Goal: Information Seeking & Learning: Learn about a topic

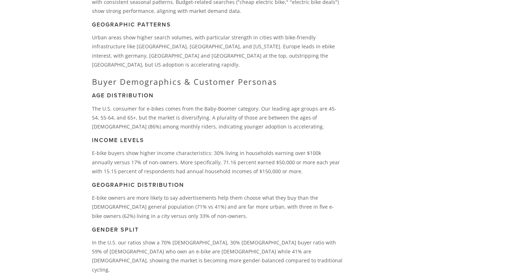
scroll to position [1308, 0]
click at [193, 147] on p "E-bike buyers show higher income characteristics: 30% living in households earn…" at bounding box center [217, 160] width 251 height 27
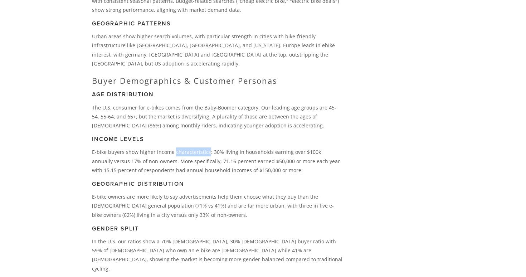
click at [193, 147] on p "E-bike buyers show higher income characteristics: 30% living in households earn…" at bounding box center [217, 160] width 251 height 27
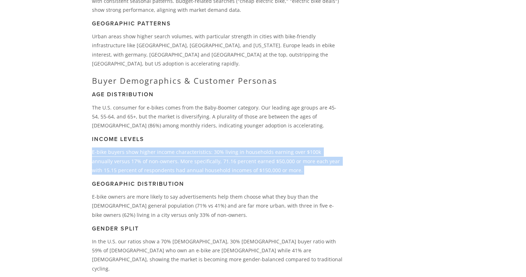
click at [193, 147] on p "E-bike buyers show higher income characteristics: 30% living in households earn…" at bounding box center [217, 160] width 251 height 27
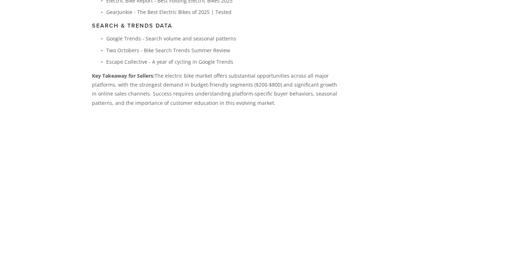
scroll to position [2347, 0]
click at [198, 178] on link "urban mobility" at bounding box center [179, 181] width 35 height 7
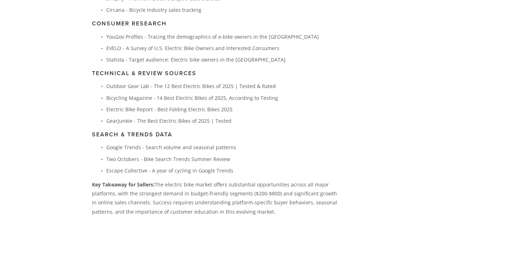
scroll to position [2231, 0]
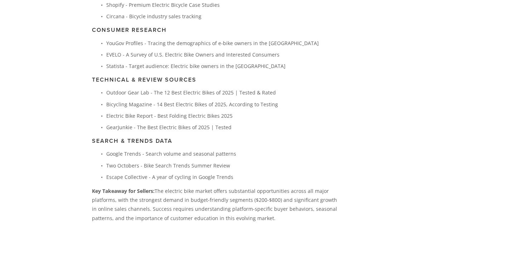
click at [192, 186] on p "Key Takeaway for Sellers: The electric bike market offers substantial opportuni…" at bounding box center [217, 204] width 251 height 36
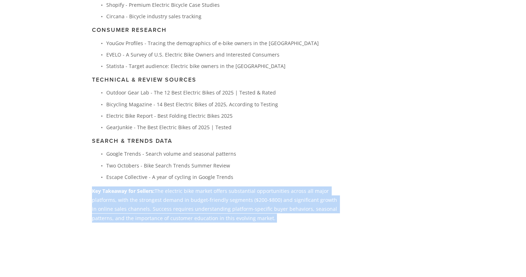
click at [192, 186] on p "Key Takeaway for Sellers: The electric bike market offers substantial opportuni…" at bounding box center [217, 204] width 251 height 36
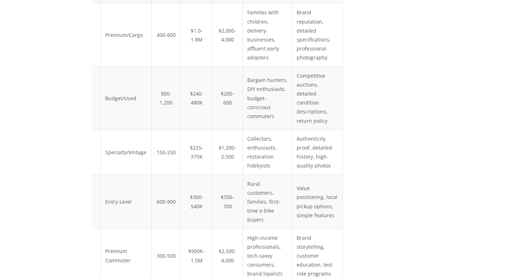
scroll to position [1358, 0]
